Goal: Find specific page/section: Find specific page/section

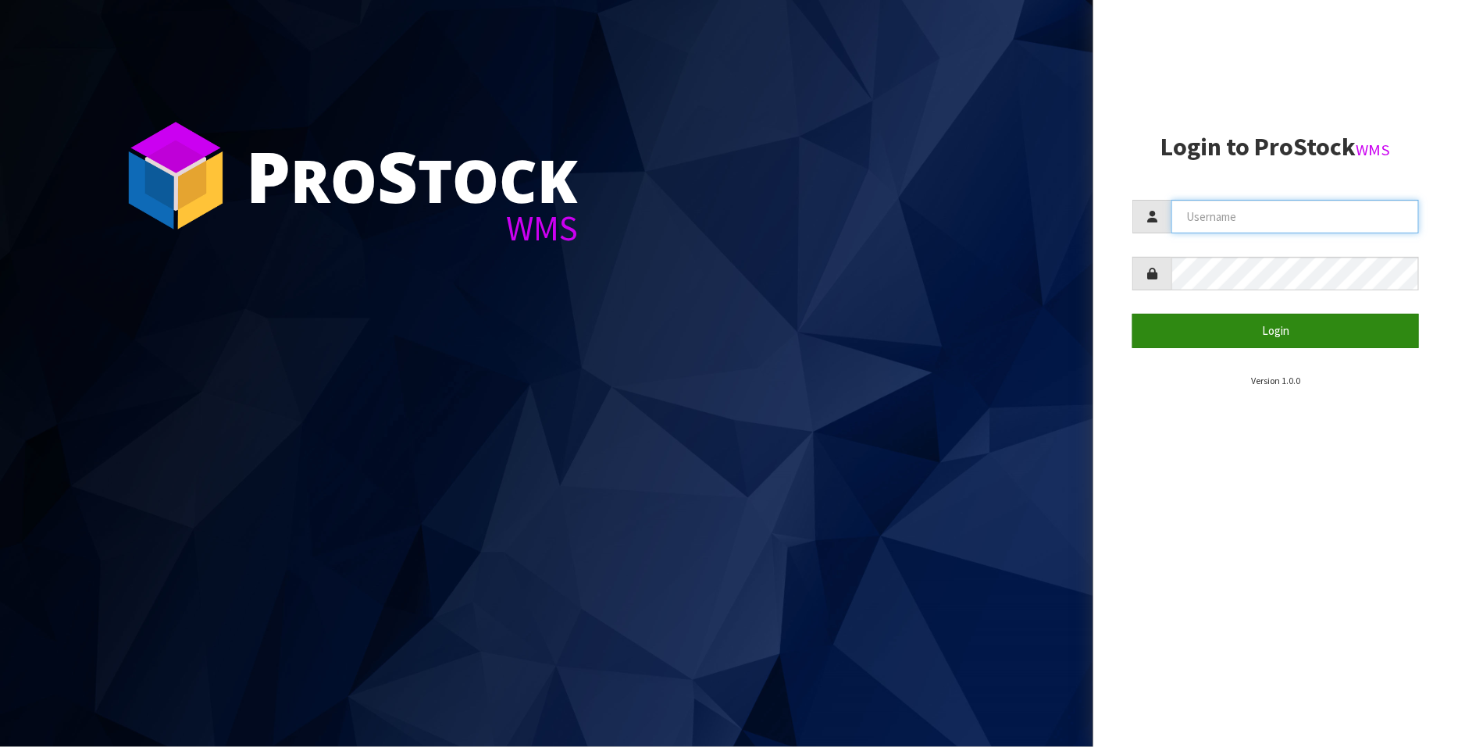
type input "FLOWAPAC"
click at [1269, 333] on button "Login" at bounding box center [1275, 331] width 287 height 34
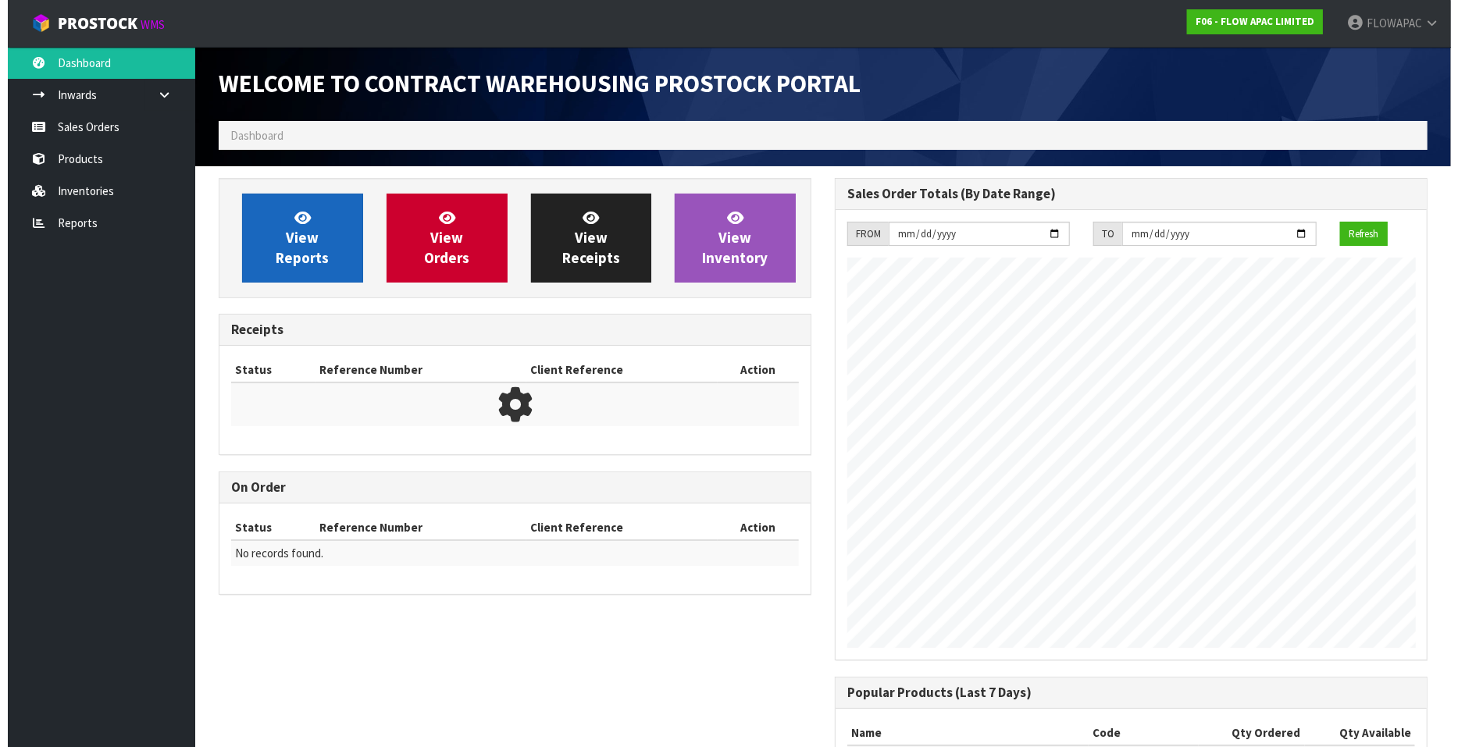
scroll to position [662, 616]
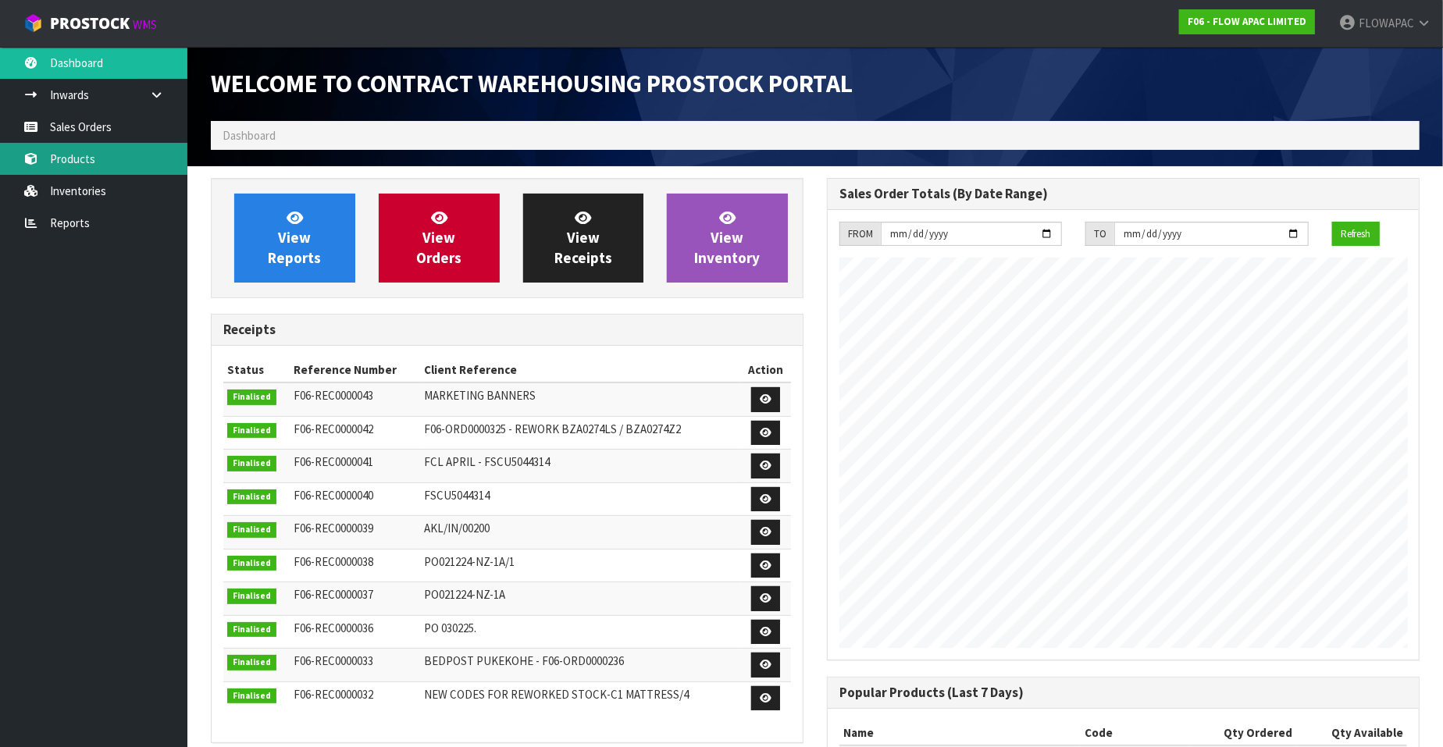
click at [92, 158] on link "Products" at bounding box center [93, 159] width 187 height 32
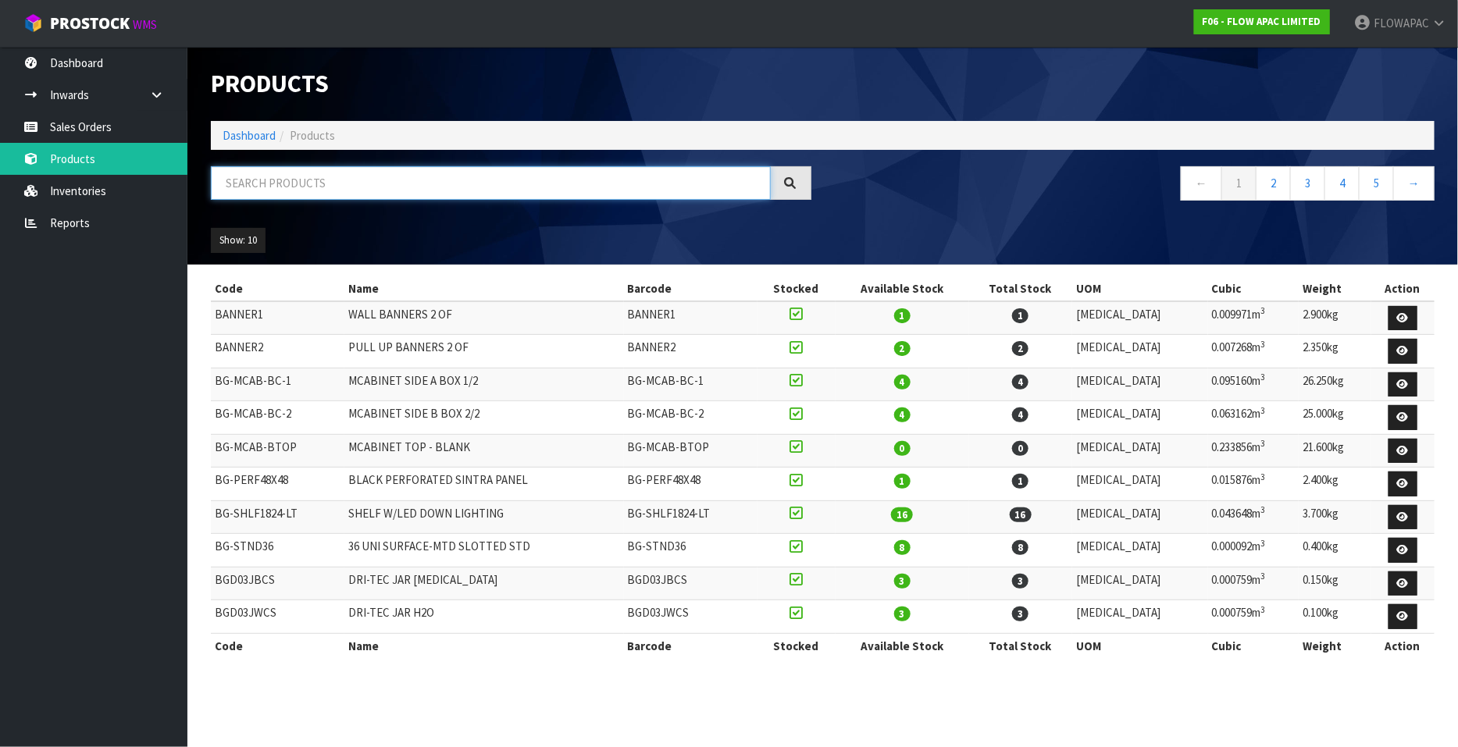
click at [301, 185] on input "text" at bounding box center [491, 183] width 560 height 34
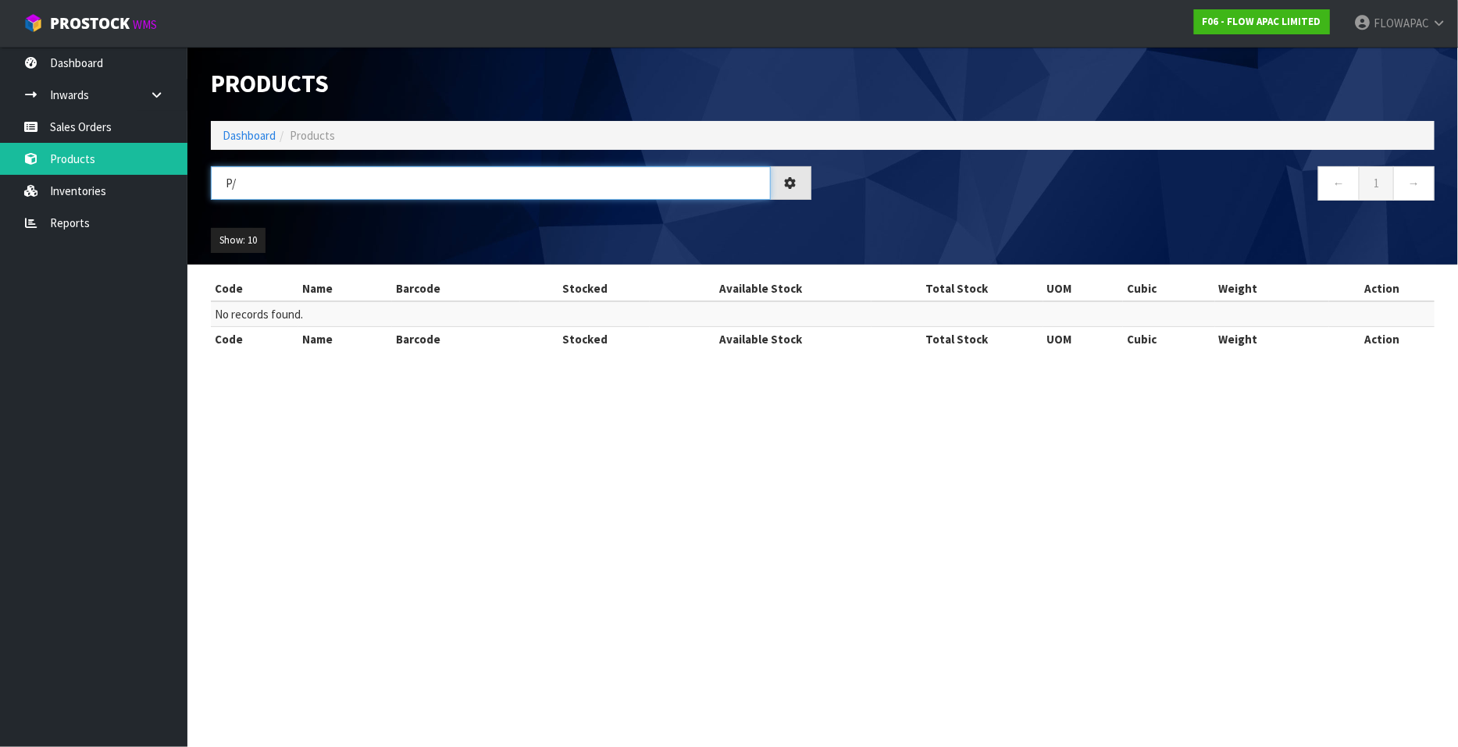
type input "P"
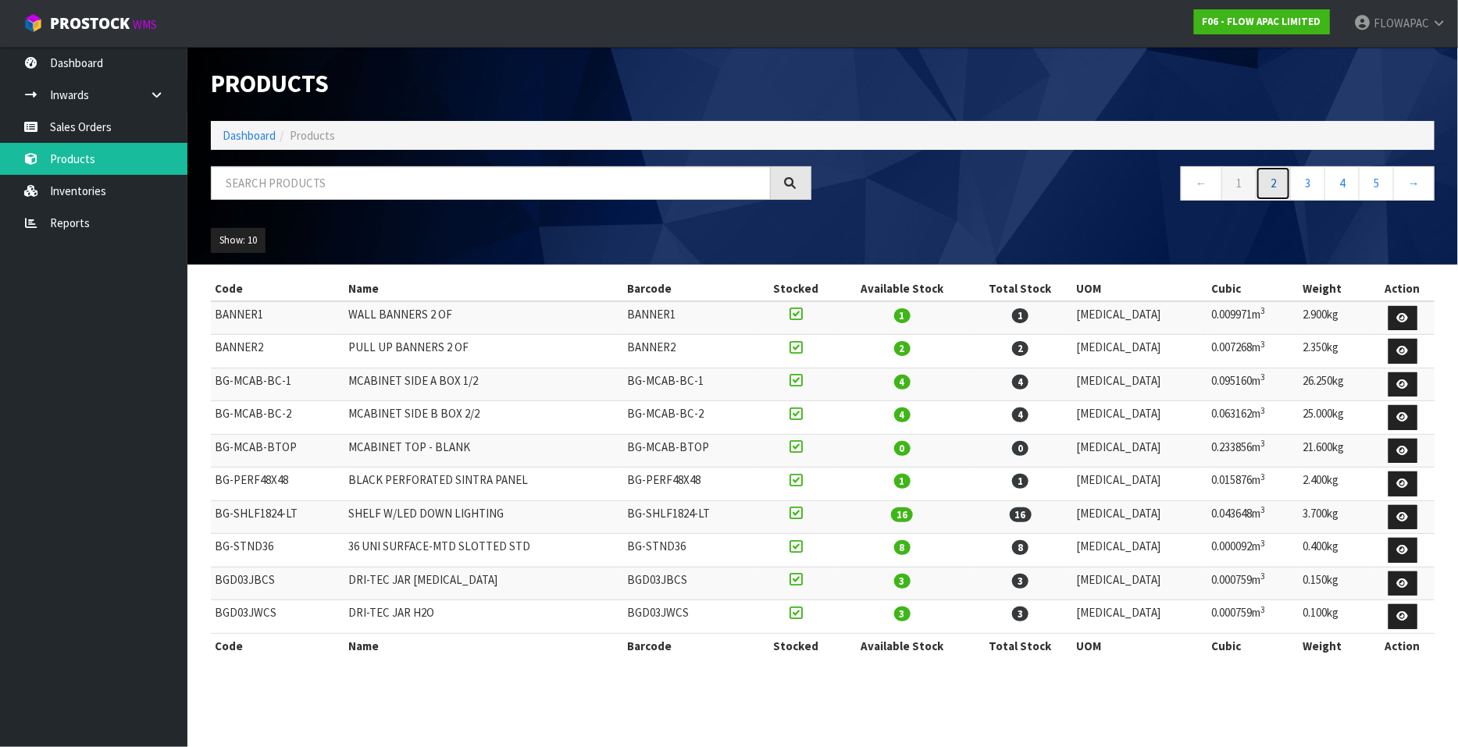
click at [1275, 175] on link "2" at bounding box center [1272, 183] width 35 height 34
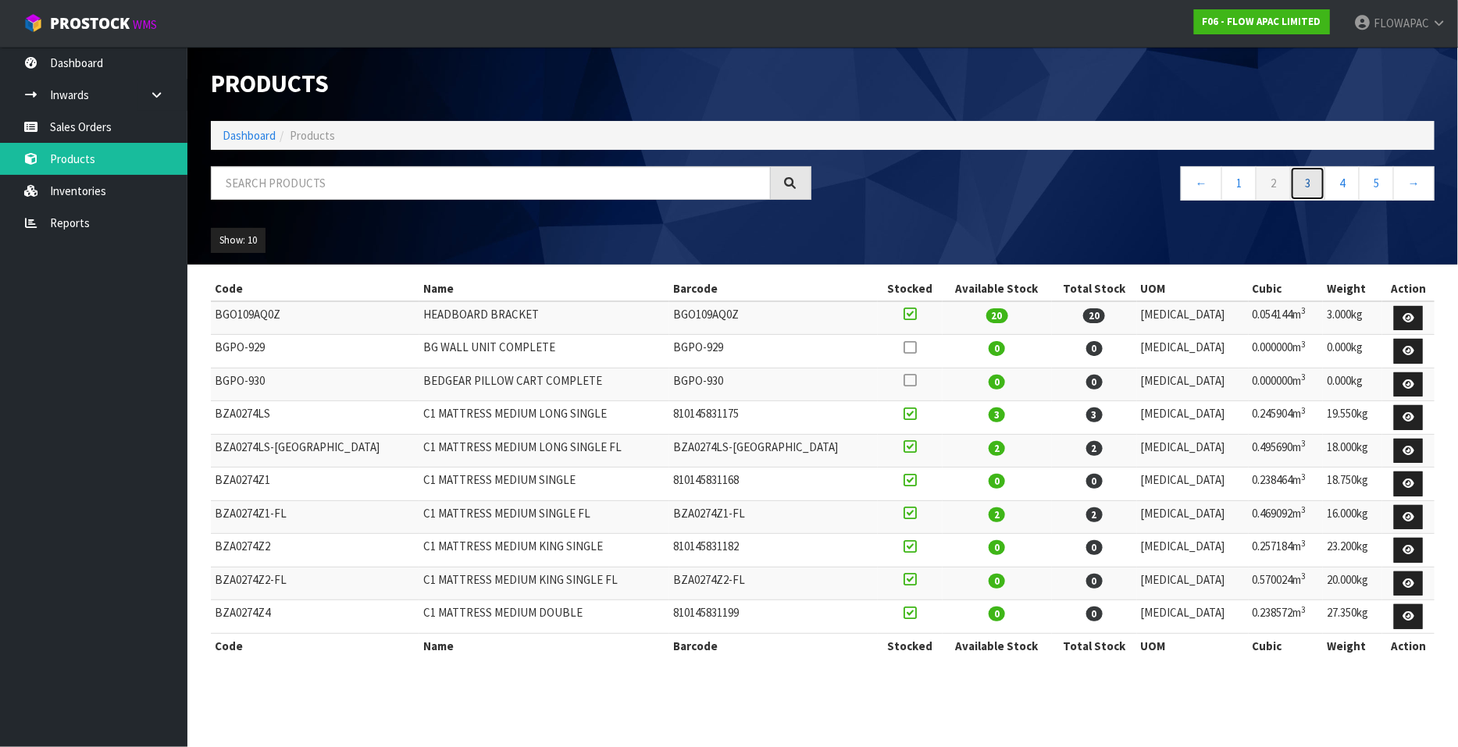
click at [1305, 187] on link "3" at bounding box center [1307, 183] width 35 height 34
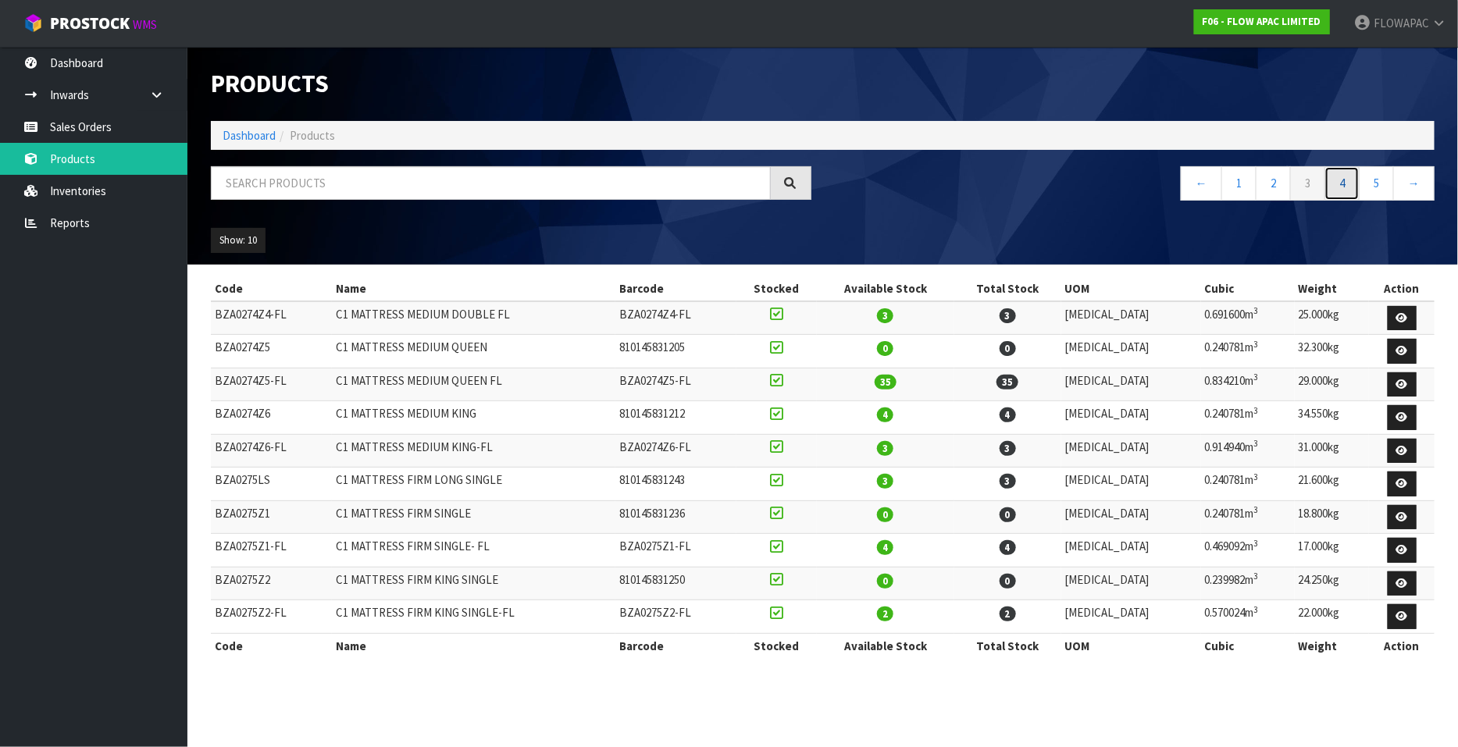
click at [1344, 185] on link "4" at bounding box center [1341, 183] width 35 height 34
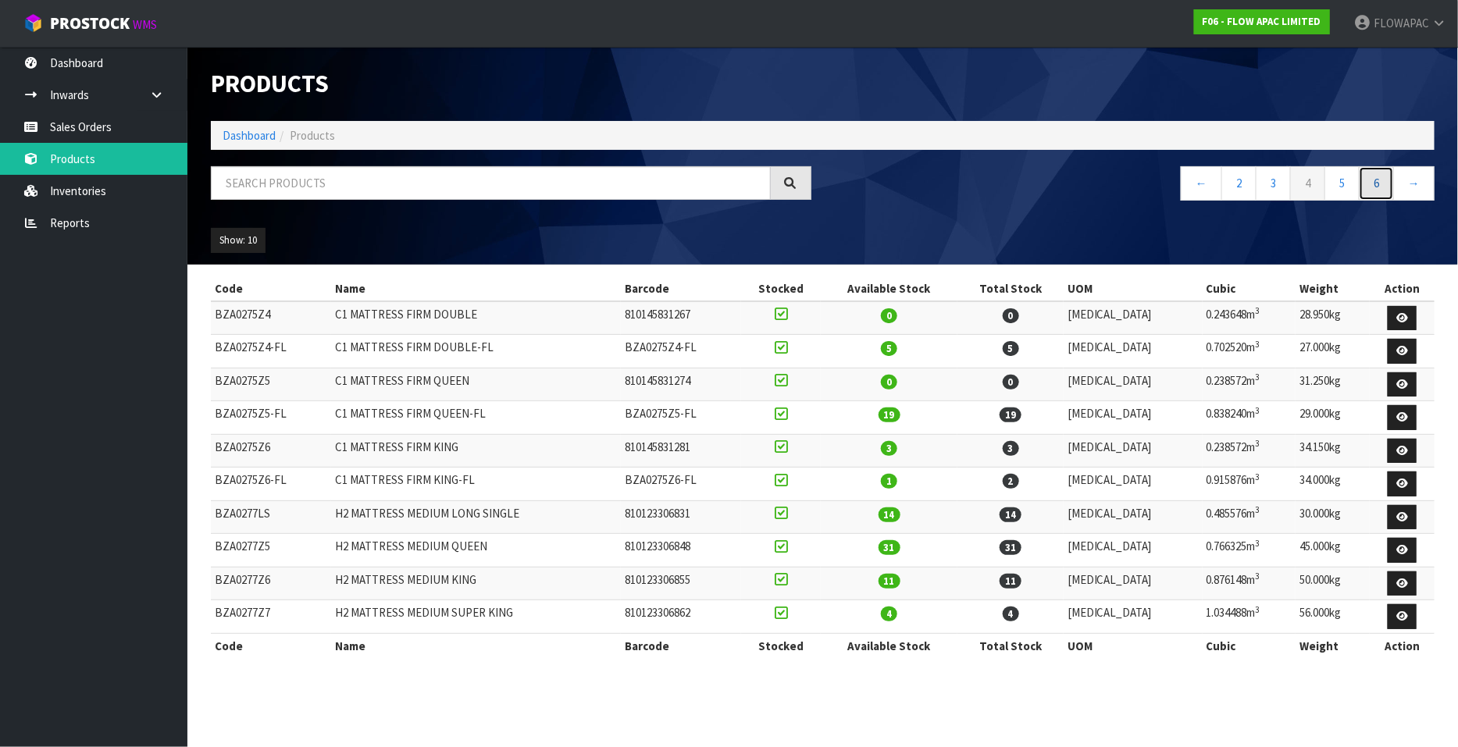
click at [1382, 187] on link "6" at bounding box center [1375, 183] width 35 height 34
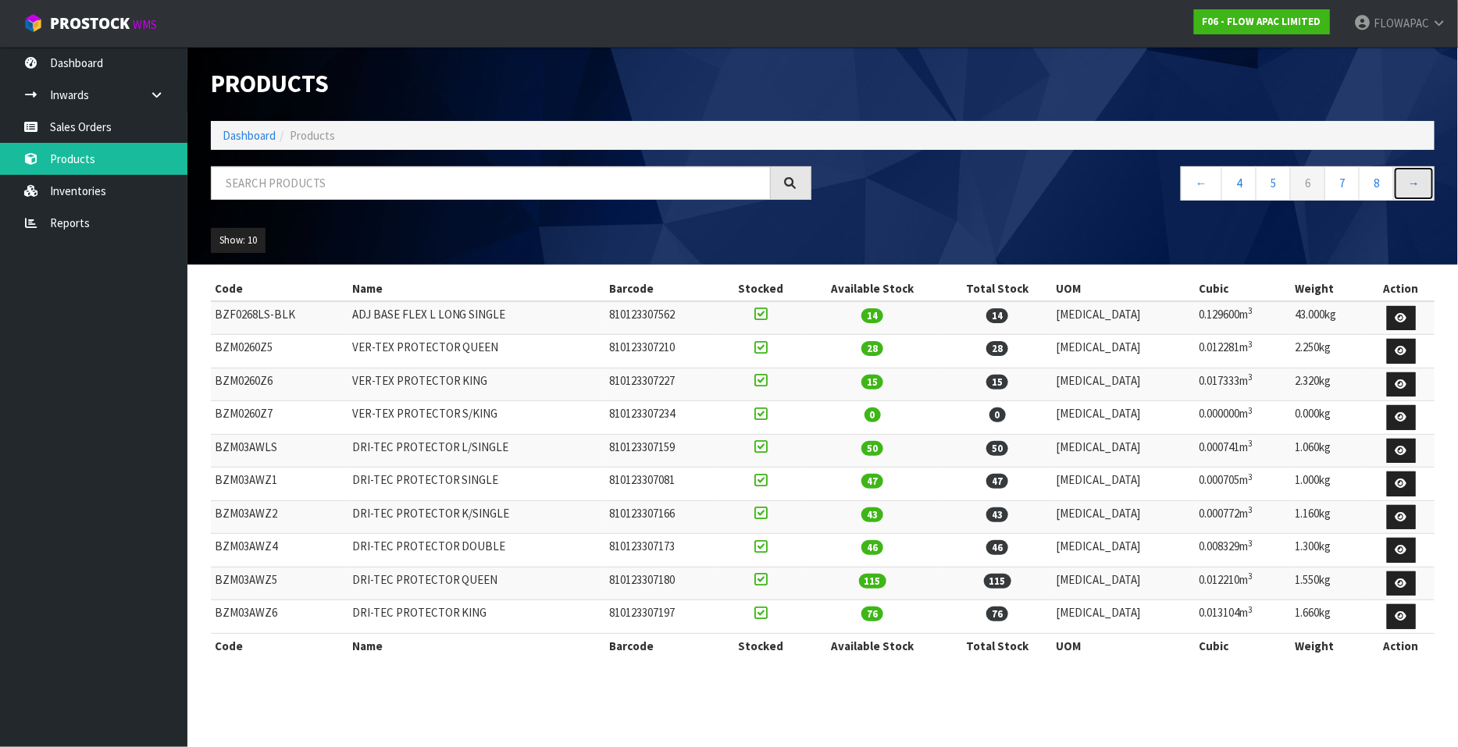
click at [1418, 187] on link "→" at bounding box center [1413, 183] width 41 height 34
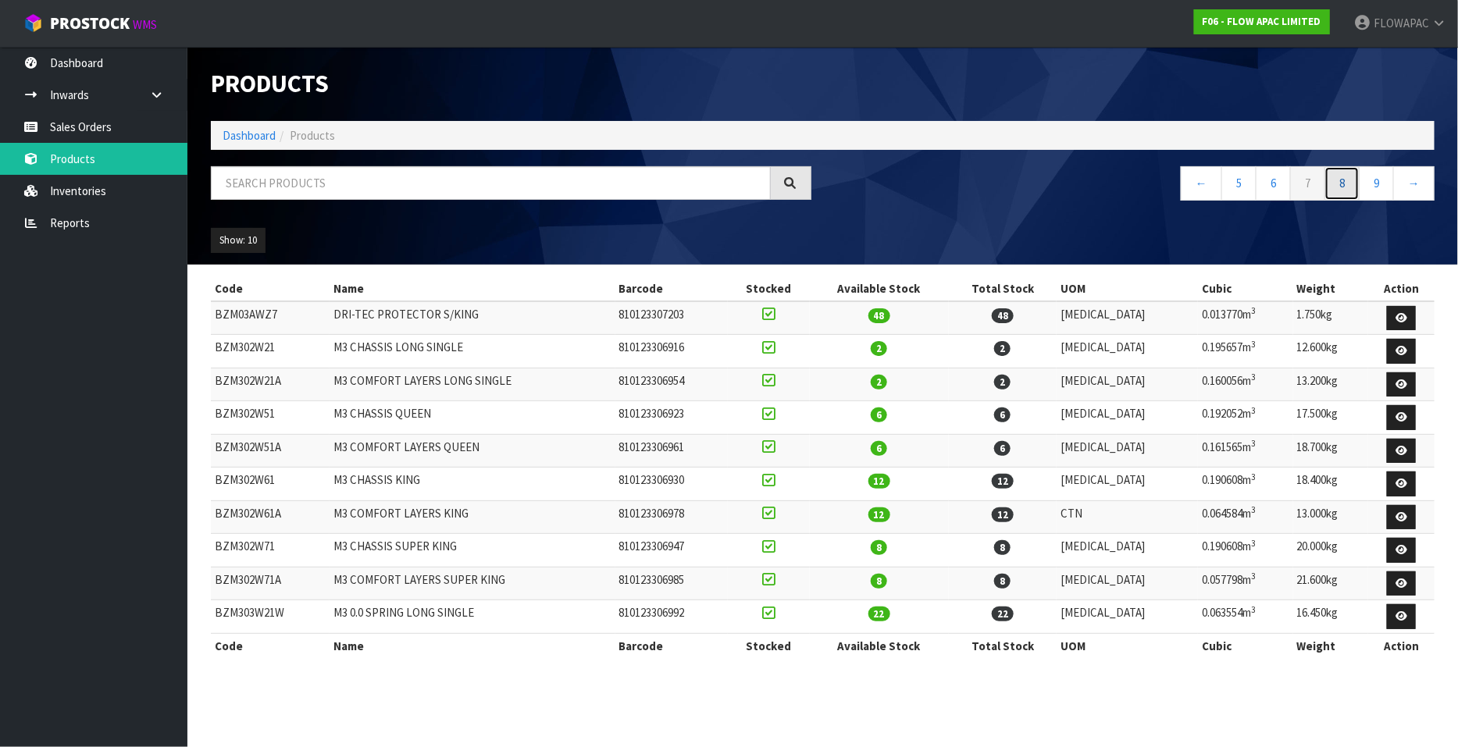
click at [1341, 187] on link "8" at bounding box center [1341, 183] width 35 height 34
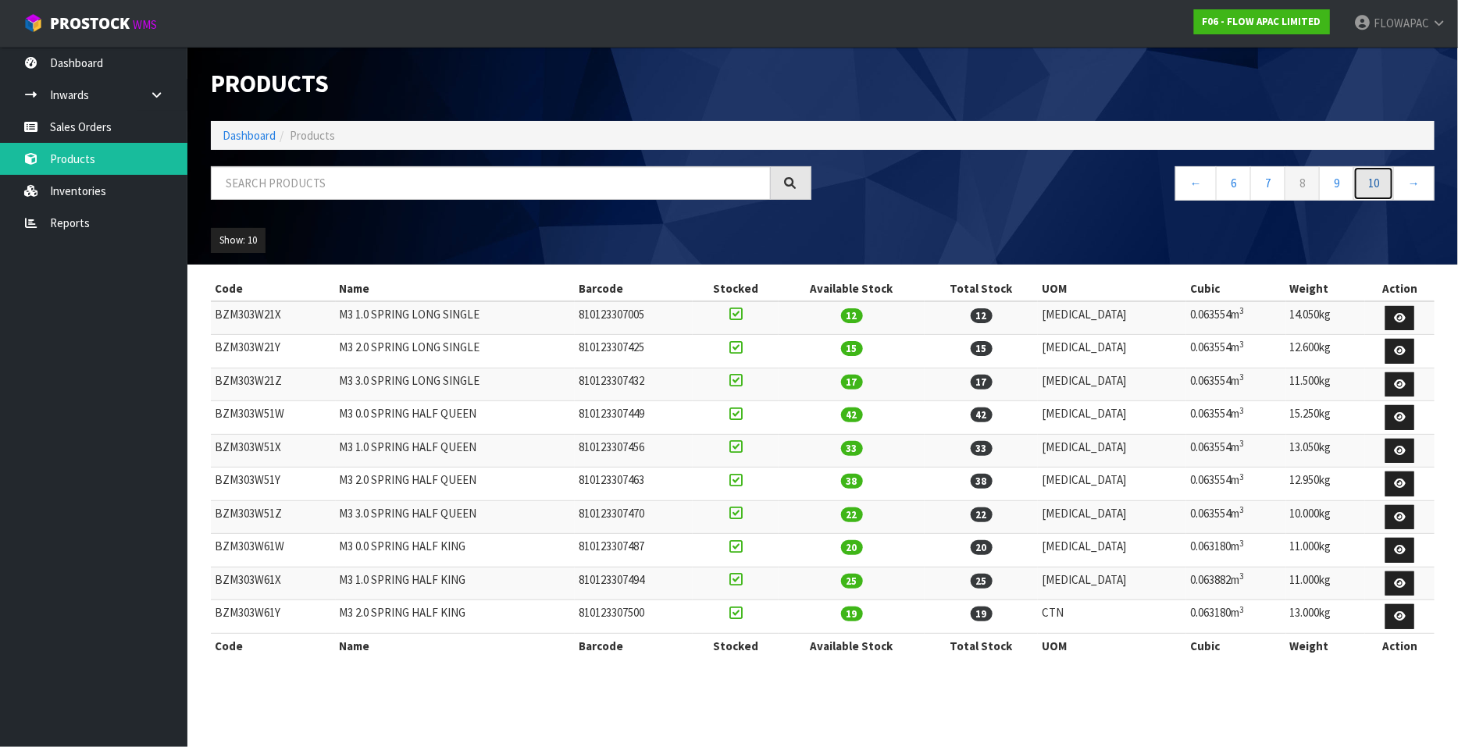
click at [1378, 185] on link "10" at bounding box center [1373, 183] width 41 height 34
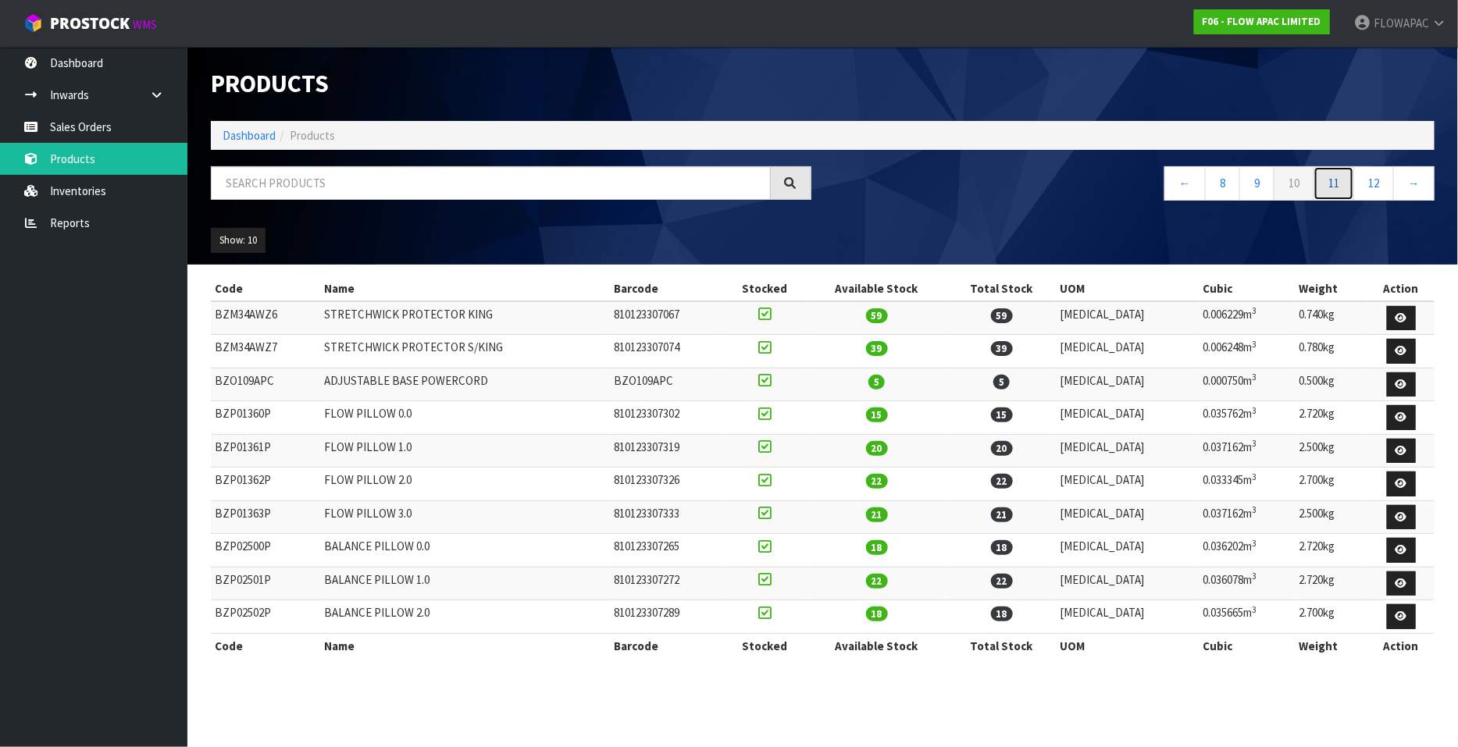
click at [1331, 185] on link "11" at bounding box center [1333, 183] width 41 height 34
